Goal: Information Seeking & Learning: Learn about a topic

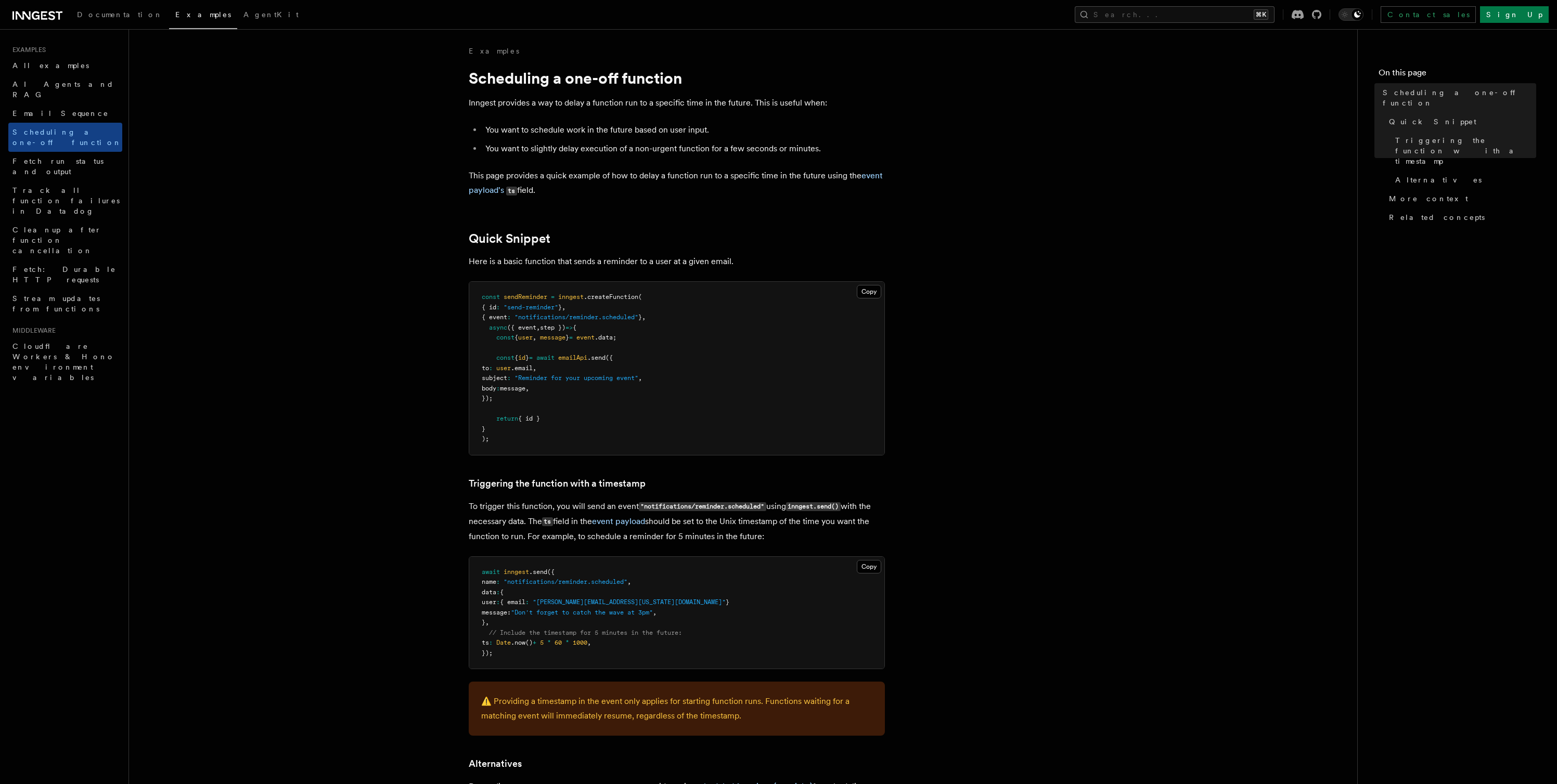
click at [38, 15] on icon at bounding box center [37, 15] width 50 height 13
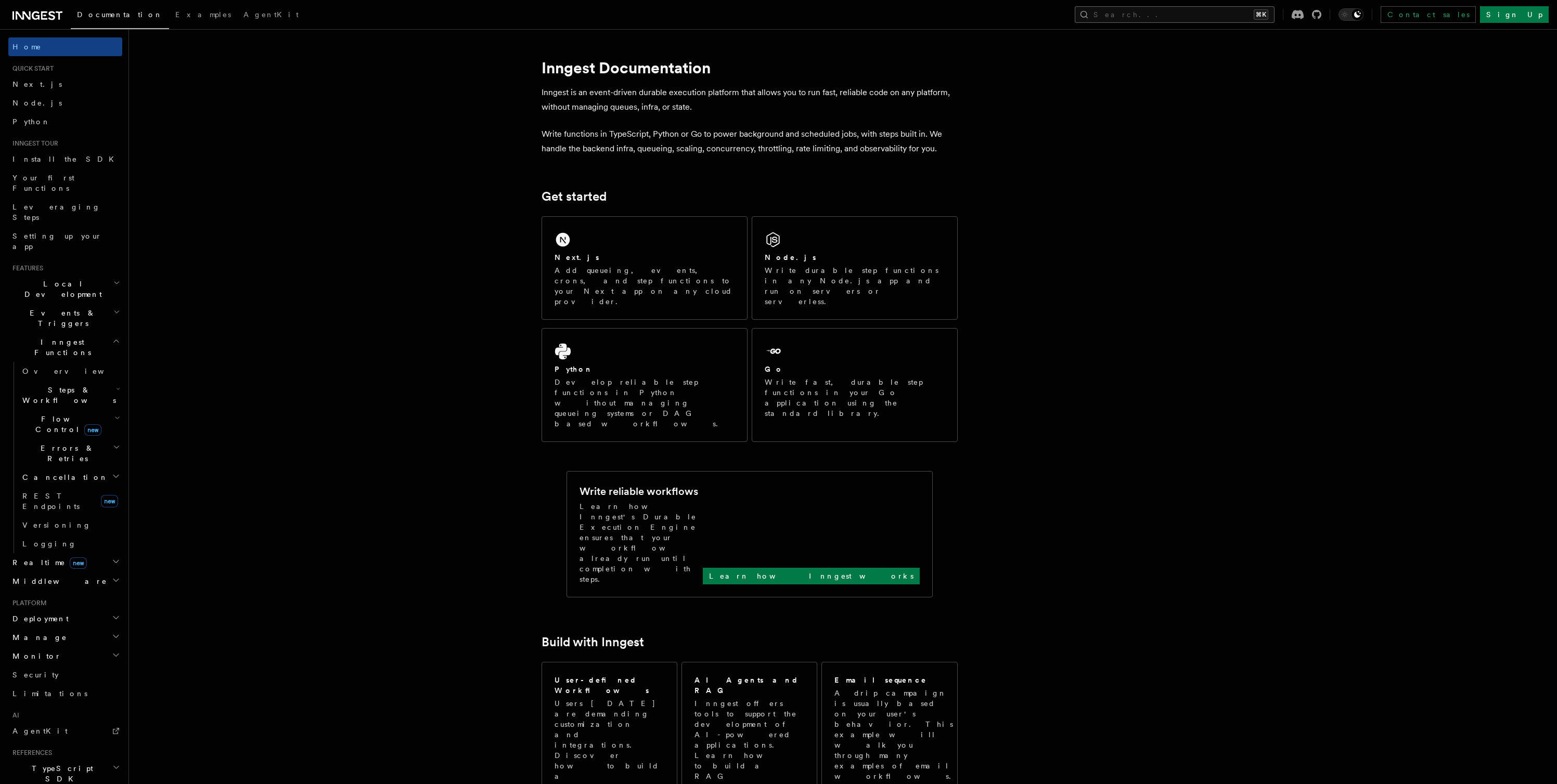
click at [1272, 10] on button "Search... ⌘K" at bounding box center [1175, 15] width 200 height 17
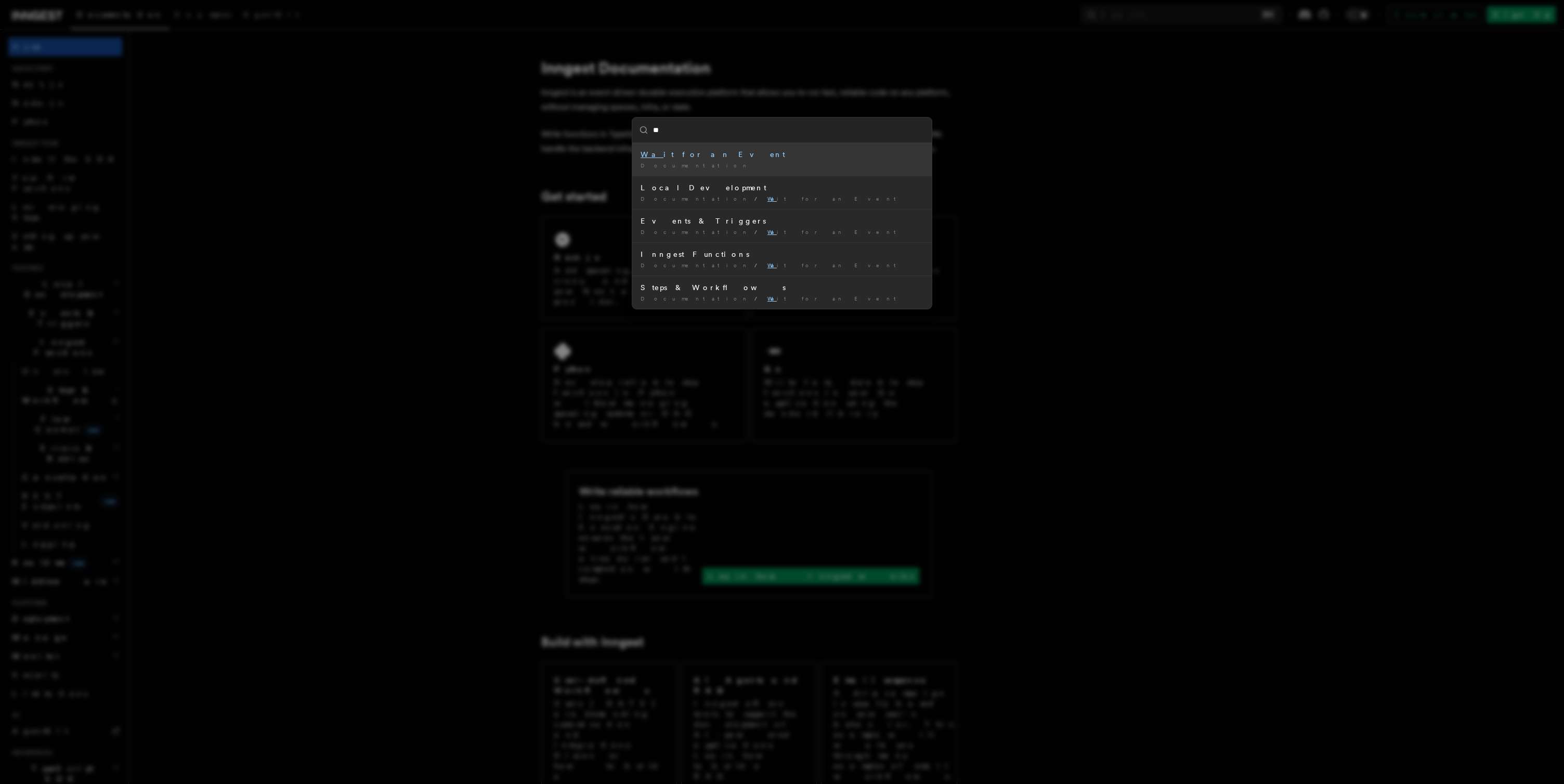
type input "*"
type input "****"
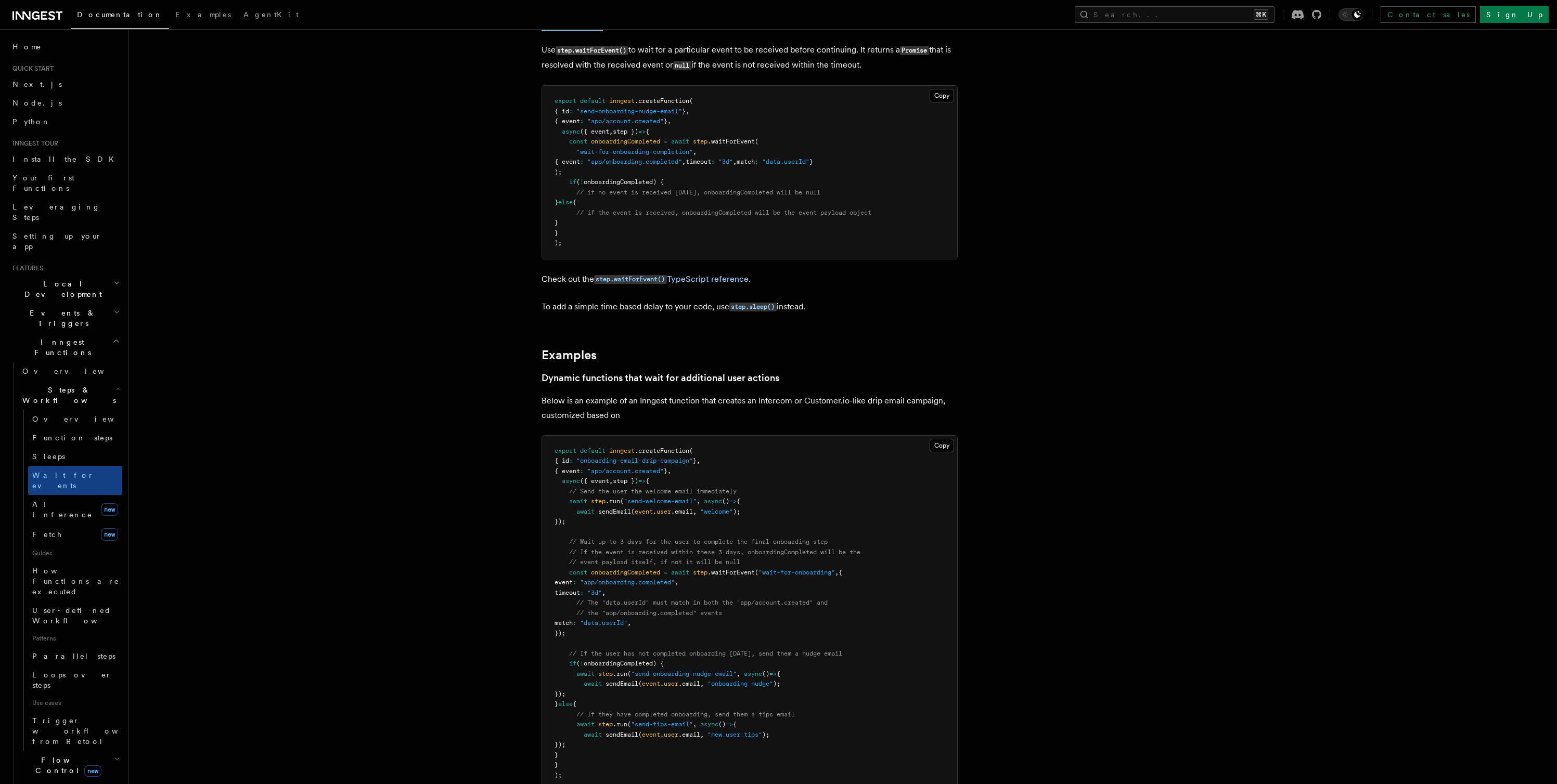
scroll to position [210, 0]
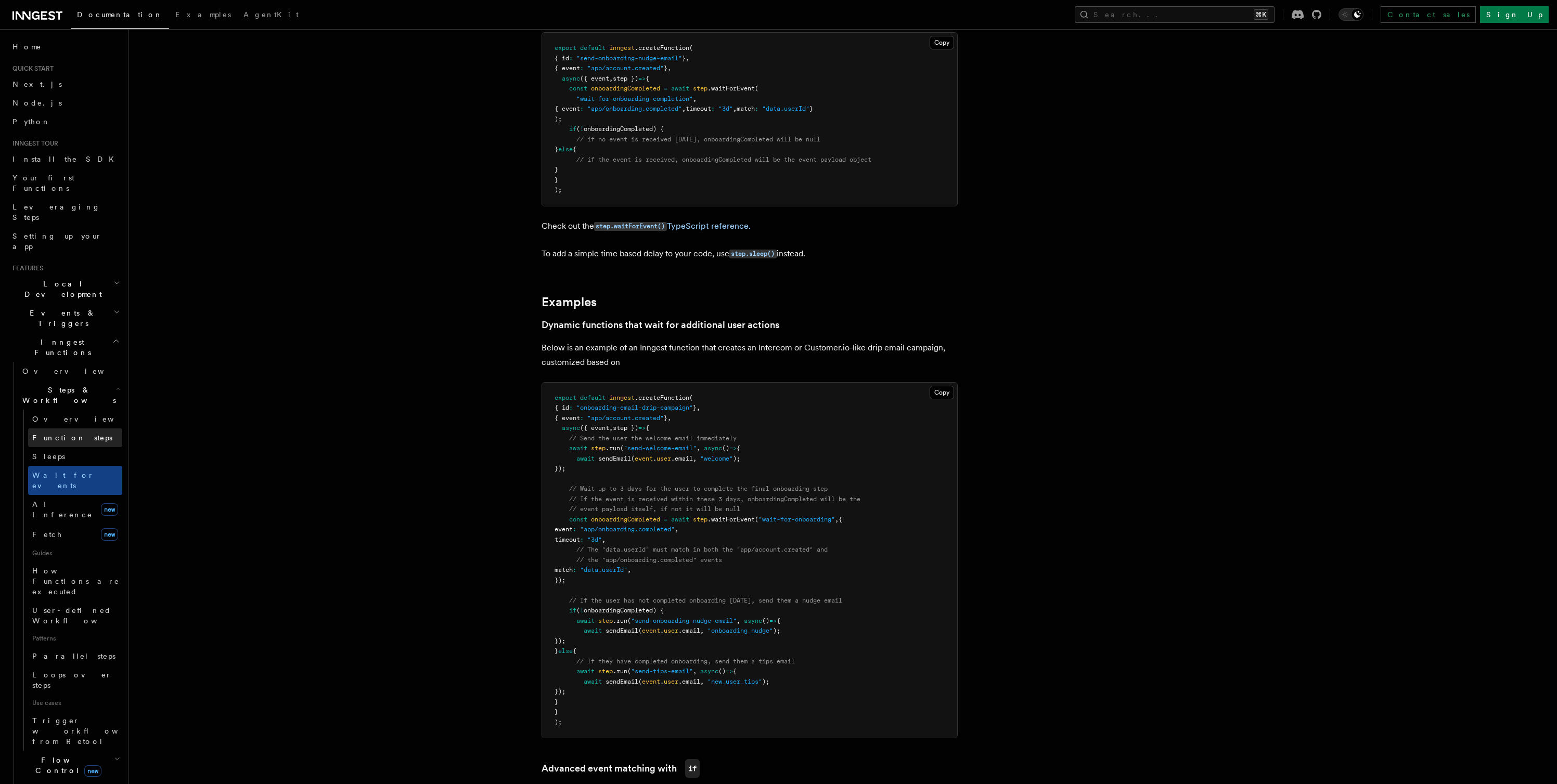
click at [57, 433] on span "Function steps" at bounding box center [72, 437] width 80 height 8
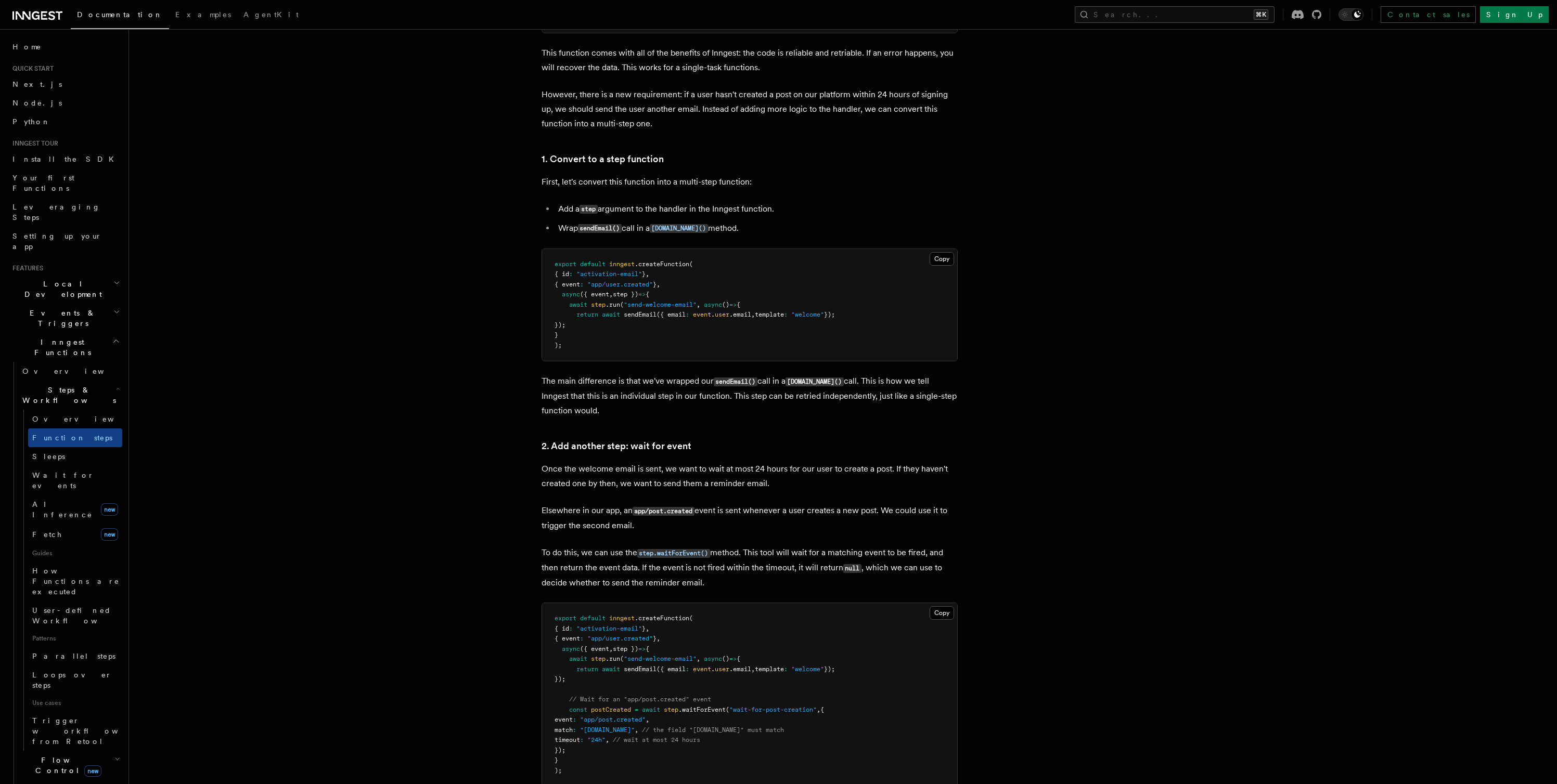
scroll to position [563, 0]
click at [76, 567] on span "How Functions are executed" at bounding box center [76, 581] width 87 height 29
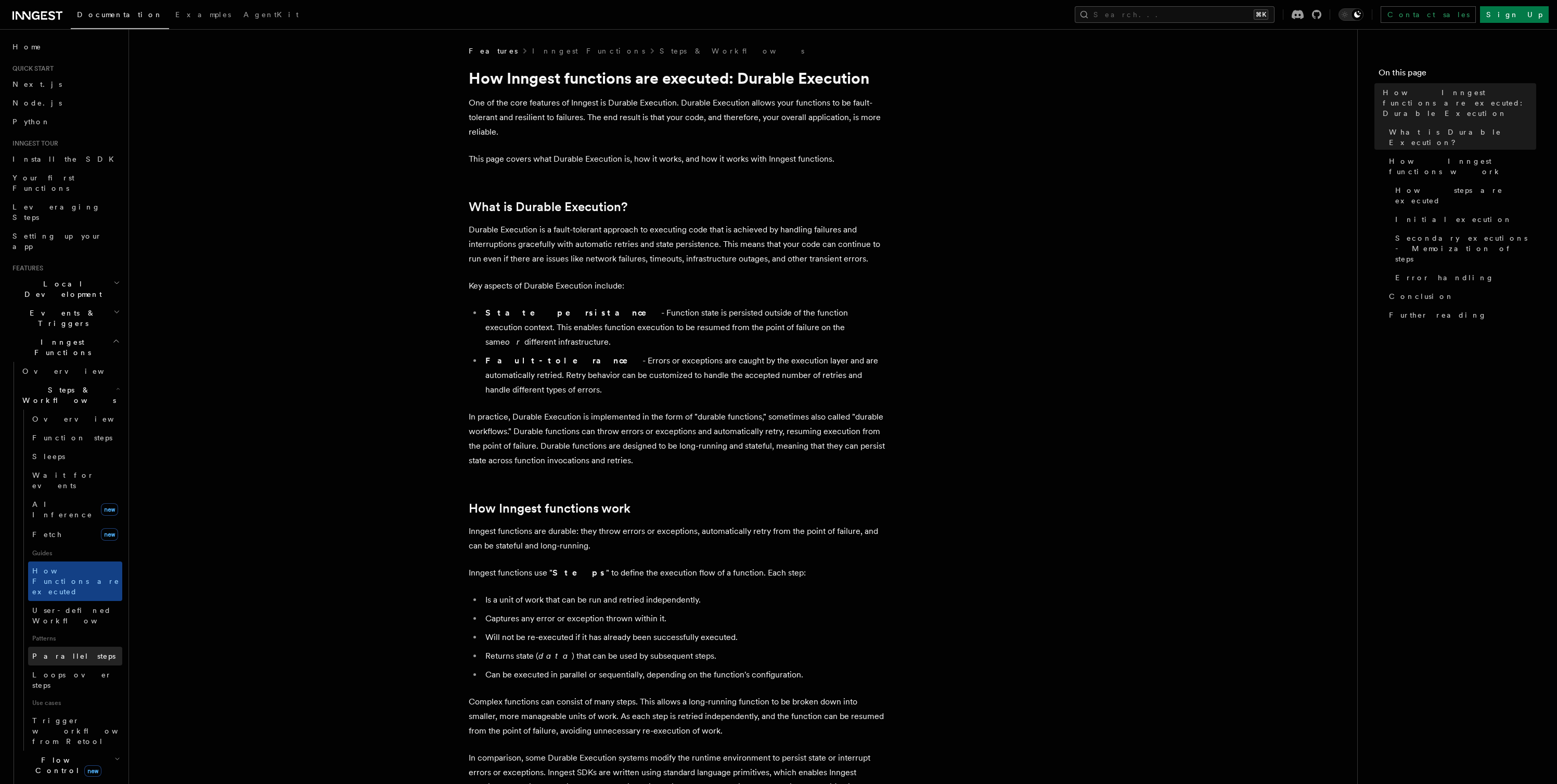
click at [72, 652] on span "Parallel steps" at bounding box center [73, 656] width 83 height 8
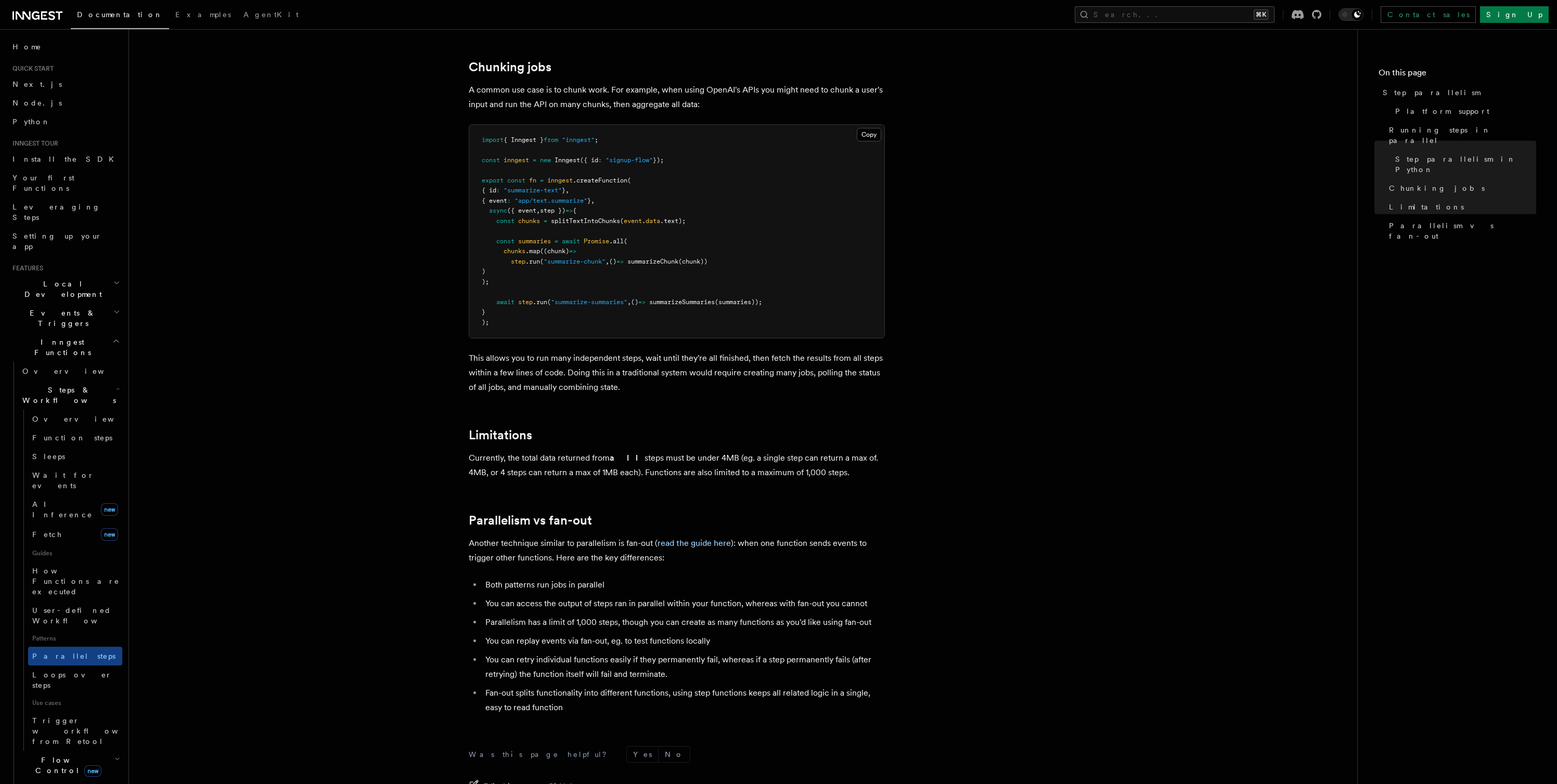
scroll to position [1567, 0]
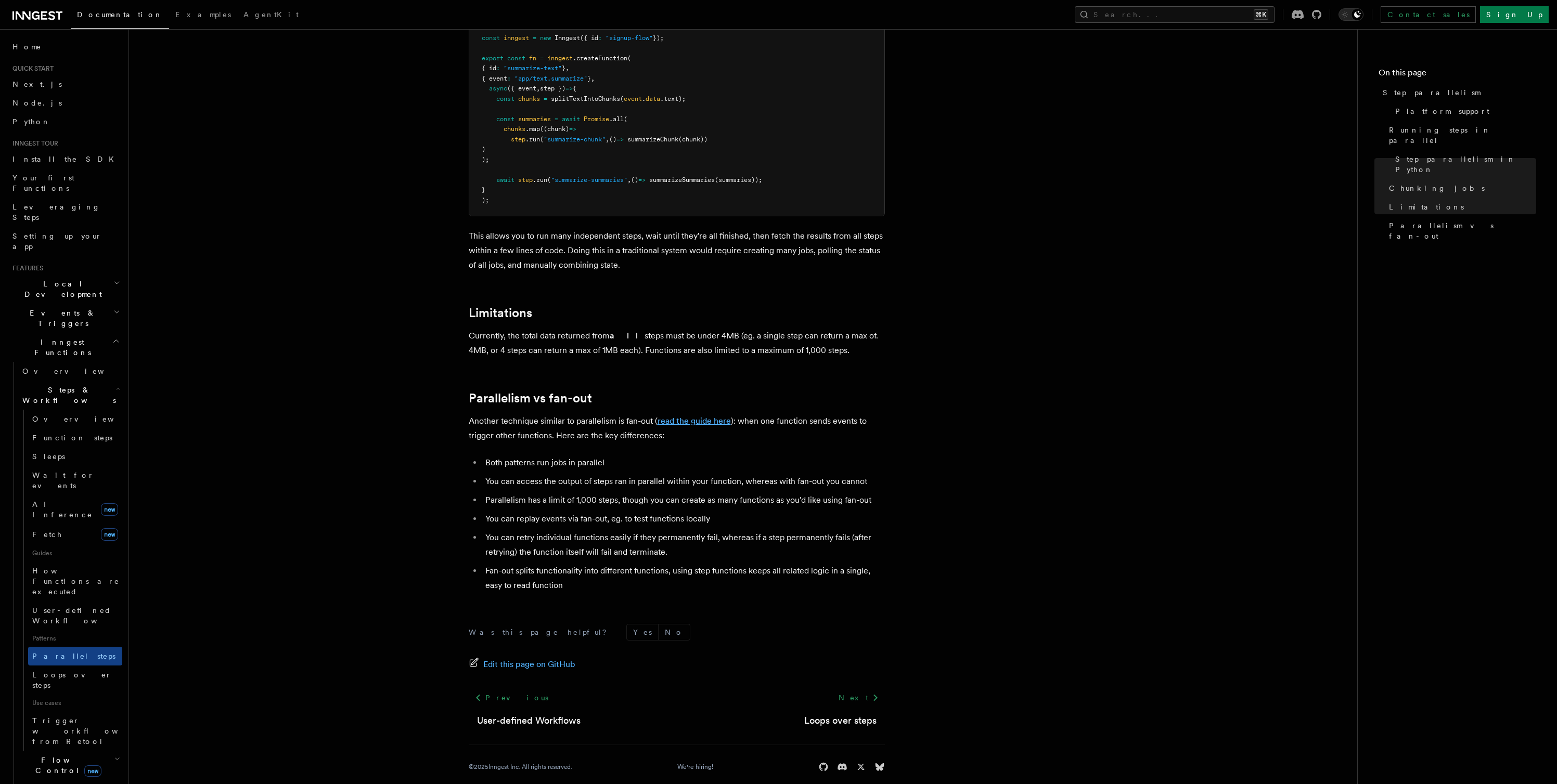
click at [687, 416] on link "read the guide here" at bounding box center [694, 421] width 73 height 10
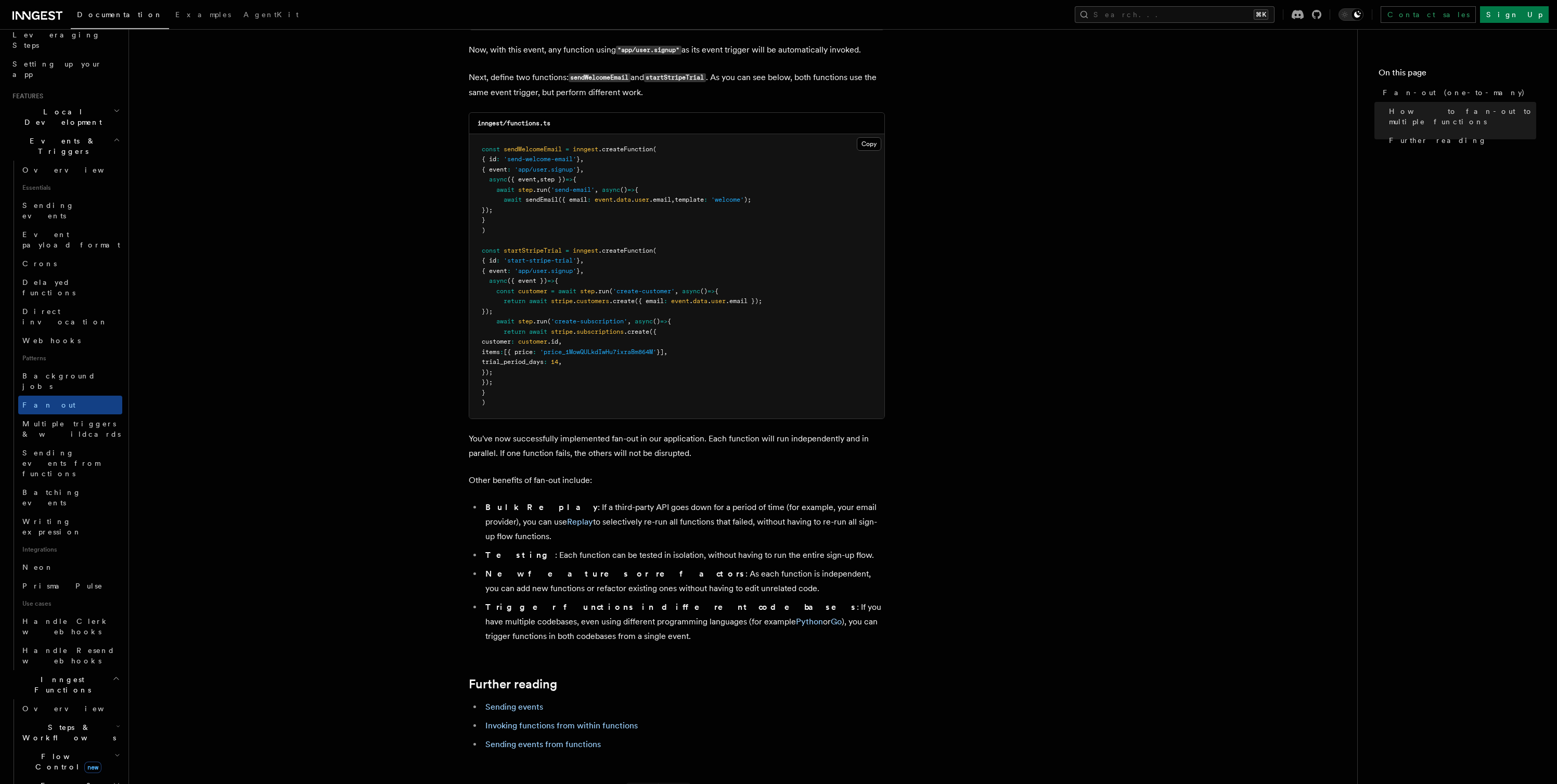
scroll to position [173, 0]
click at [45, 750] on span "Flow Control new" at bounding box center [66, 760] width 96 height 21
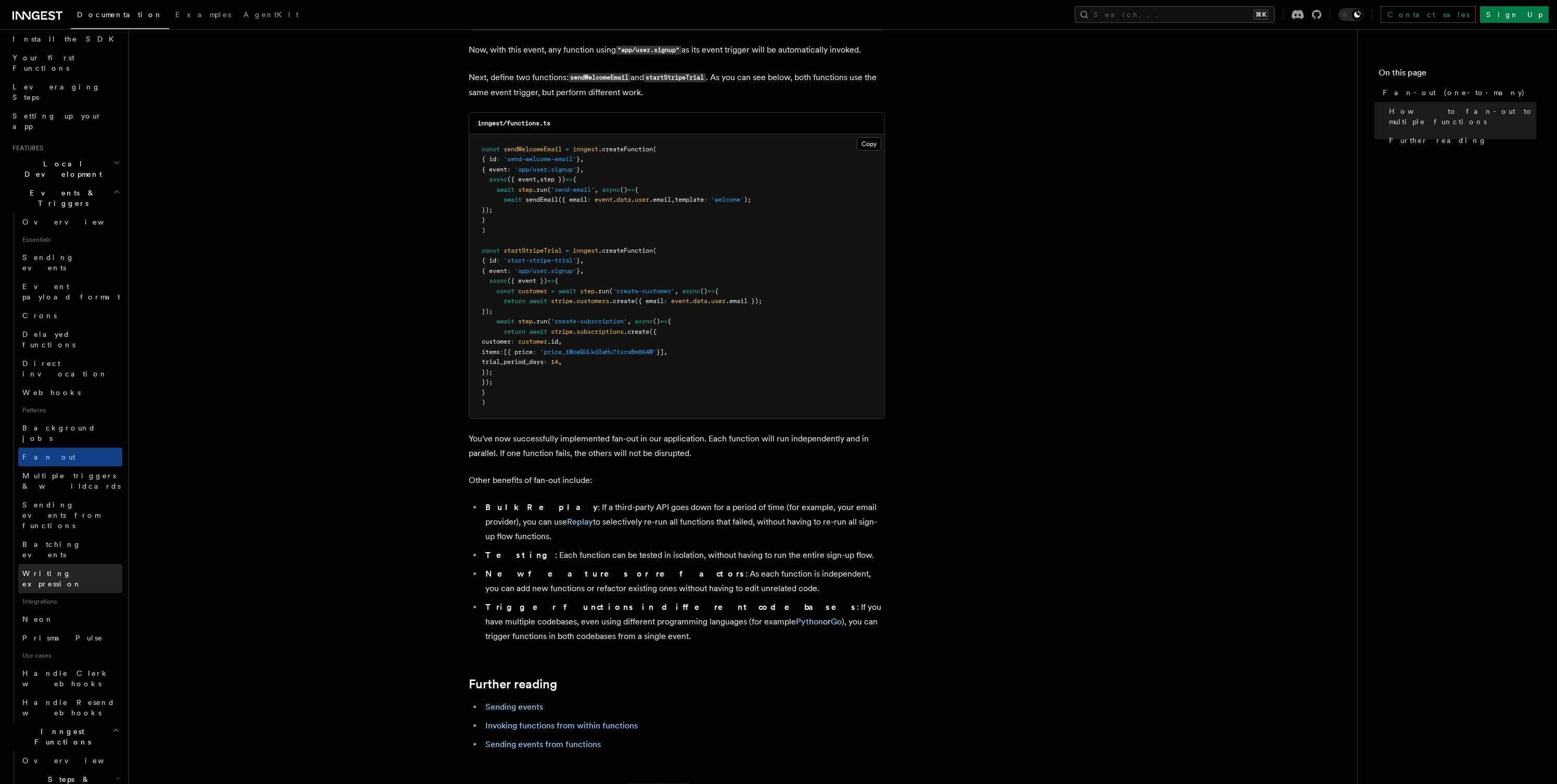
scroll to position [72, 0]
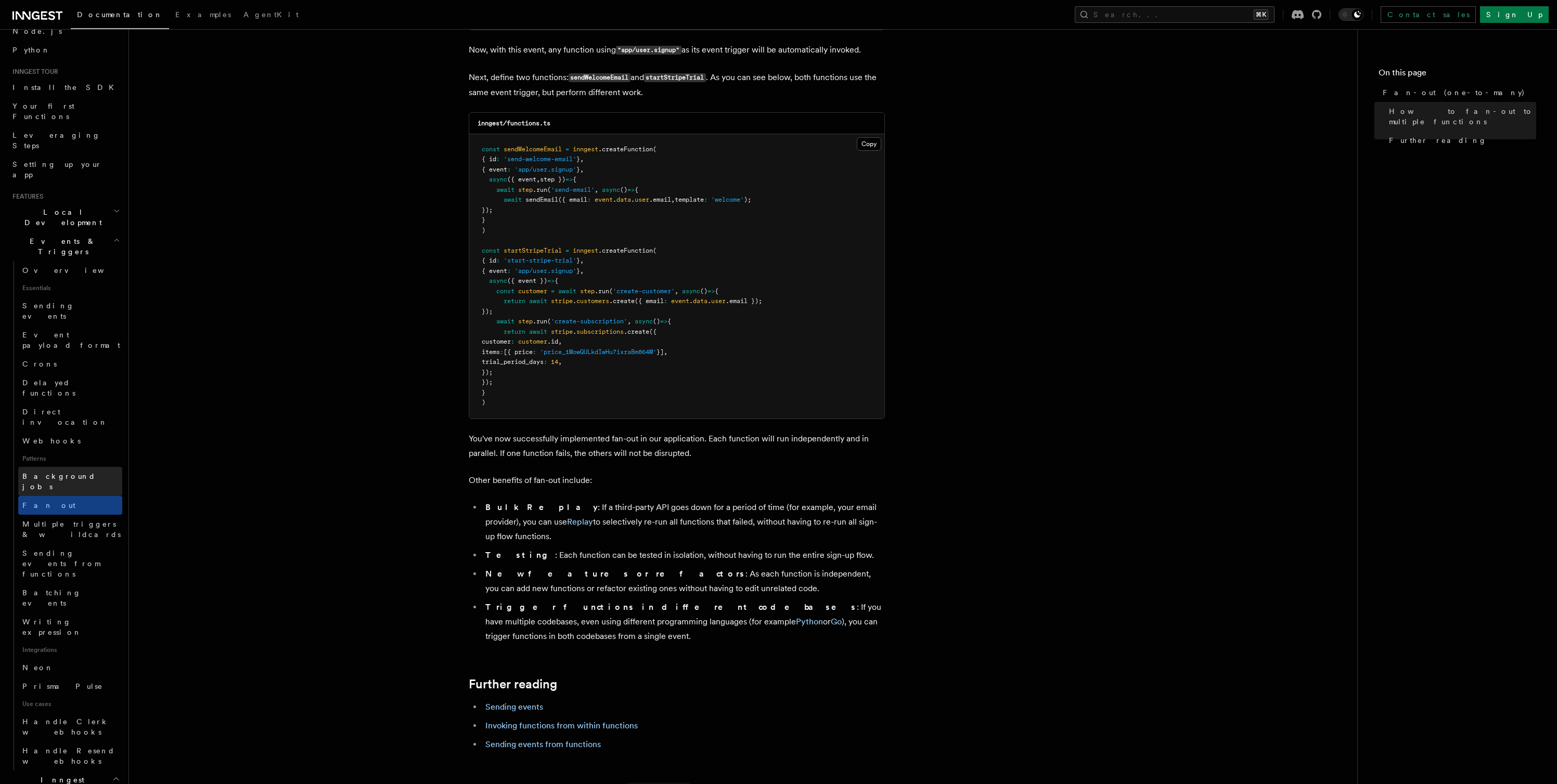
click at [54, 467] on link "Background jobs" at bounding box center [70, 481] width 104 height 29
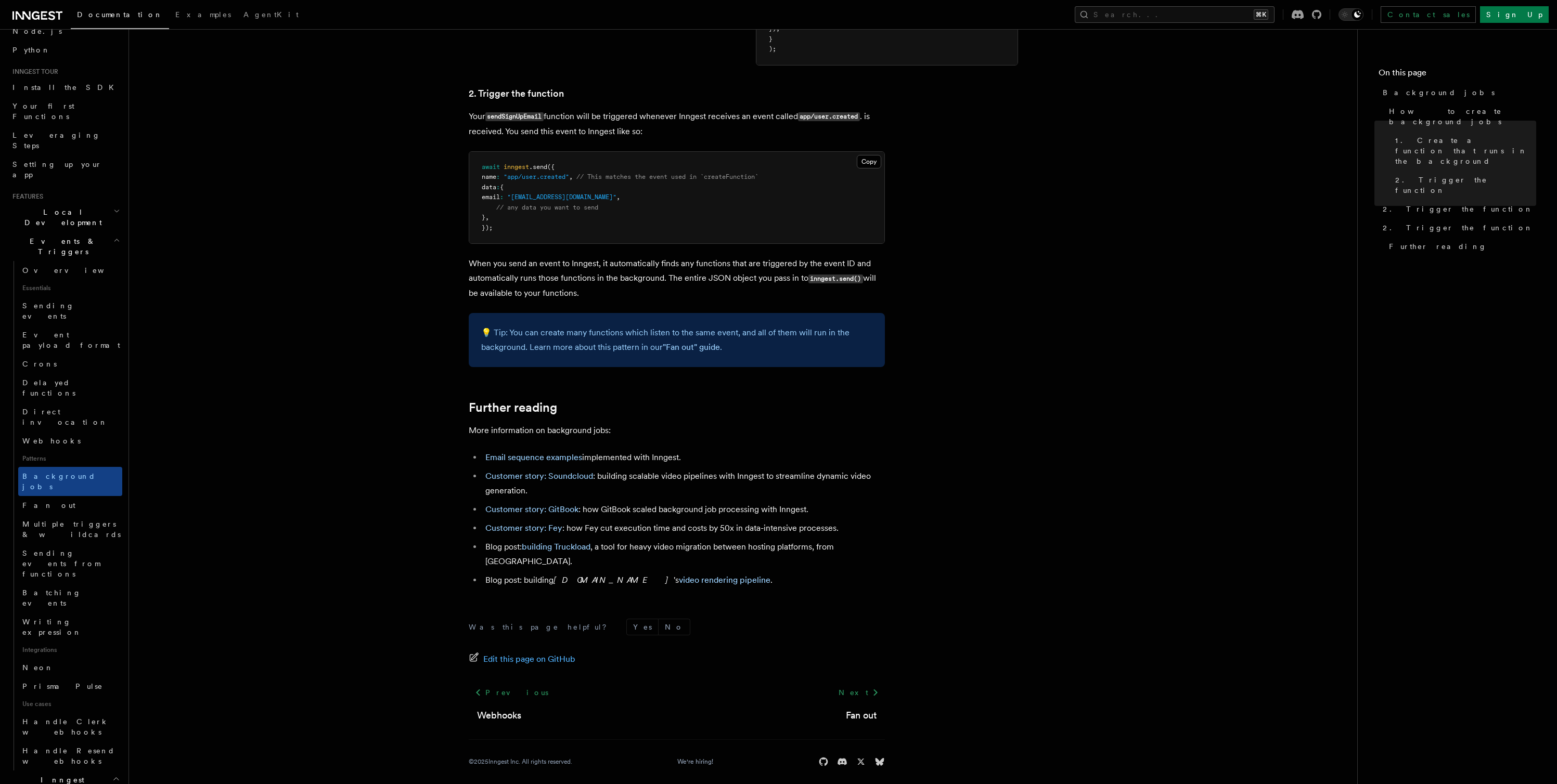
scroll to position [625, 0]
click at [36, 501] on span "Fan out" at bounding box center [49, 505] width 53 height 8
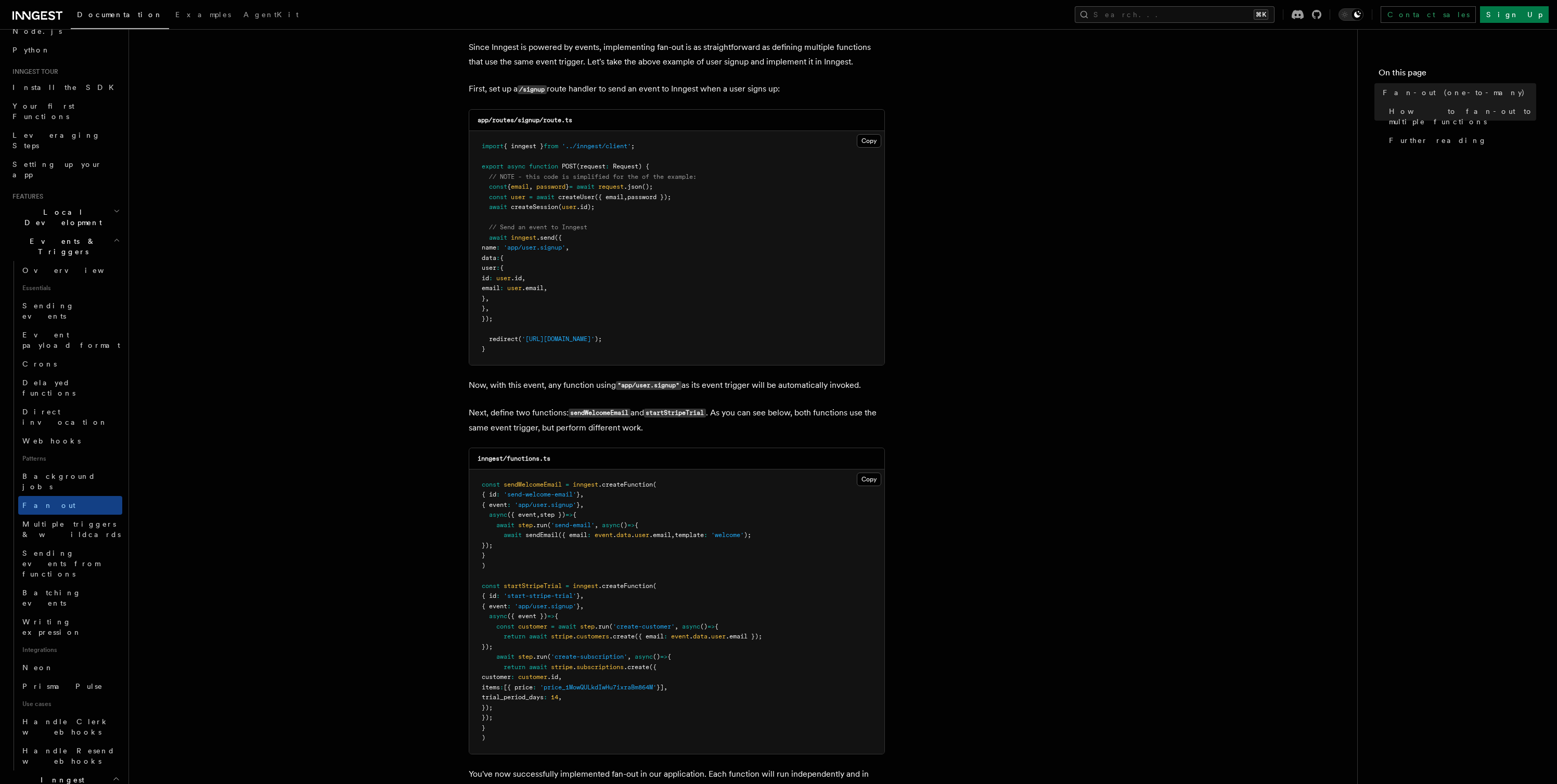
scroll to position [680, 0]
